Goal: Obtain resource: Download file/media

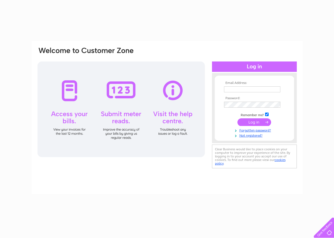
type input "[EMAIL_ADDRESS][DOMAIN_NAME]"
click at [250, 123] on input "submit" at bounding box center [254, 122] width 34 height 8
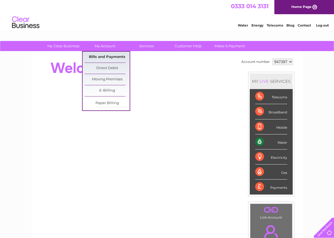
click at [108, 57] on link "Bills and Payments" at bounding box center [106, 57] width 45 height 11
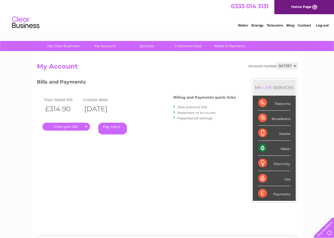
click at [72, 127] on link "." at bounding box center [66, 127] width 48 height 8
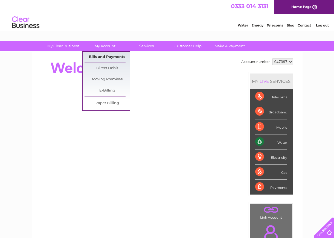
click at [104, 57] on link "Bills and Payments" at bounding box center [106, 57] width 45 height 11
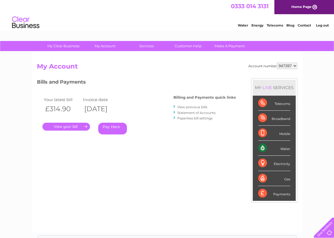
click at [70, 125] on link "." at bounding box center [66, 127] width 48 height 8
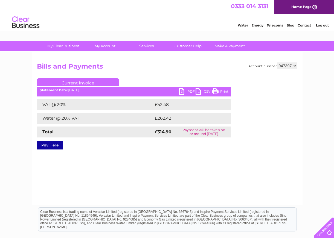
click at [182, 90] on link "PDF" at bounding box center [187, 92] width 16 height 8
click at [181, 92] on link "PDF" at bounding box center [187, 92] width 16 height 8
